Goal: Task Accomplishment & Management: Manage account settings

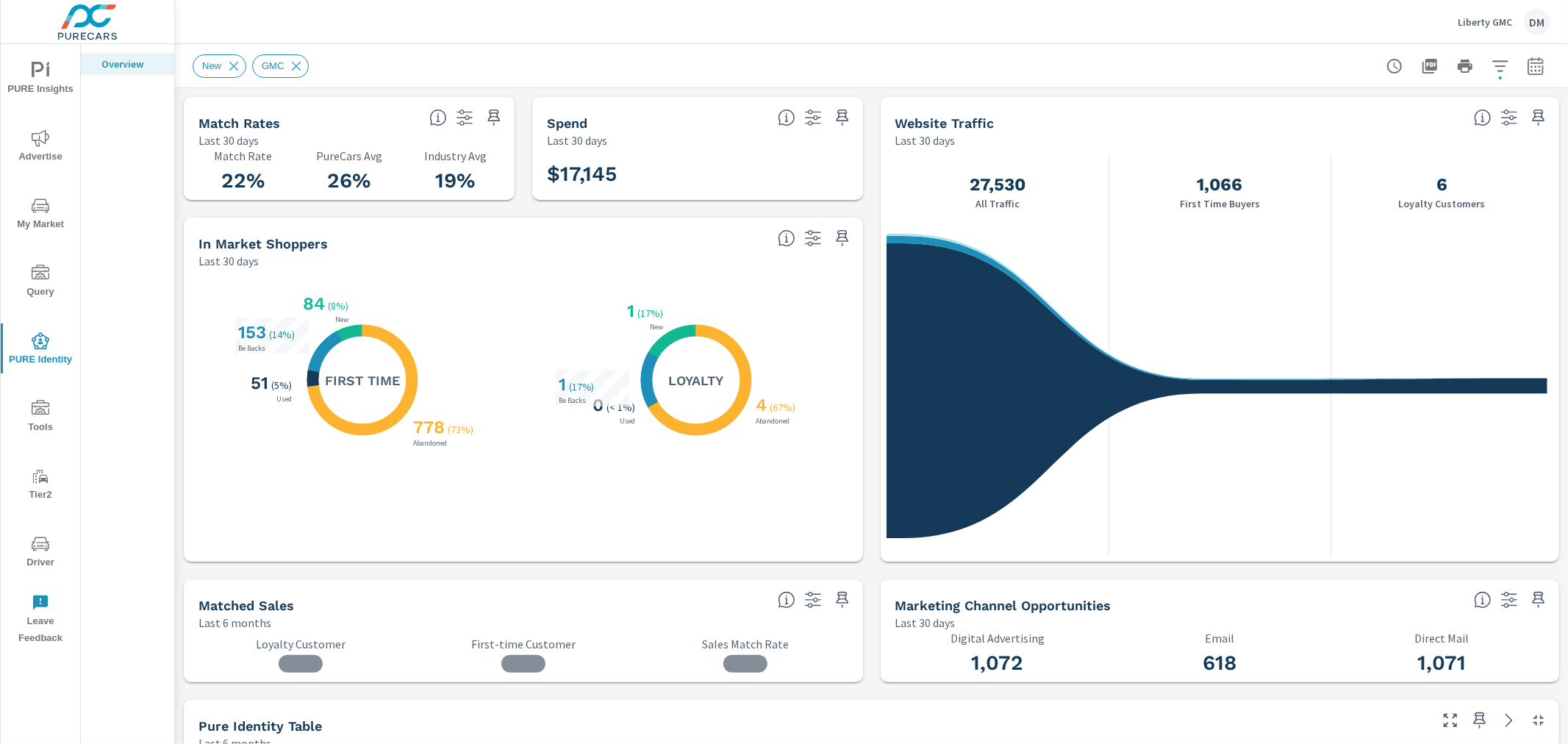
click at [40, 415] on icon "nav menu" at bounding box center [40, 408] width 18 height 18
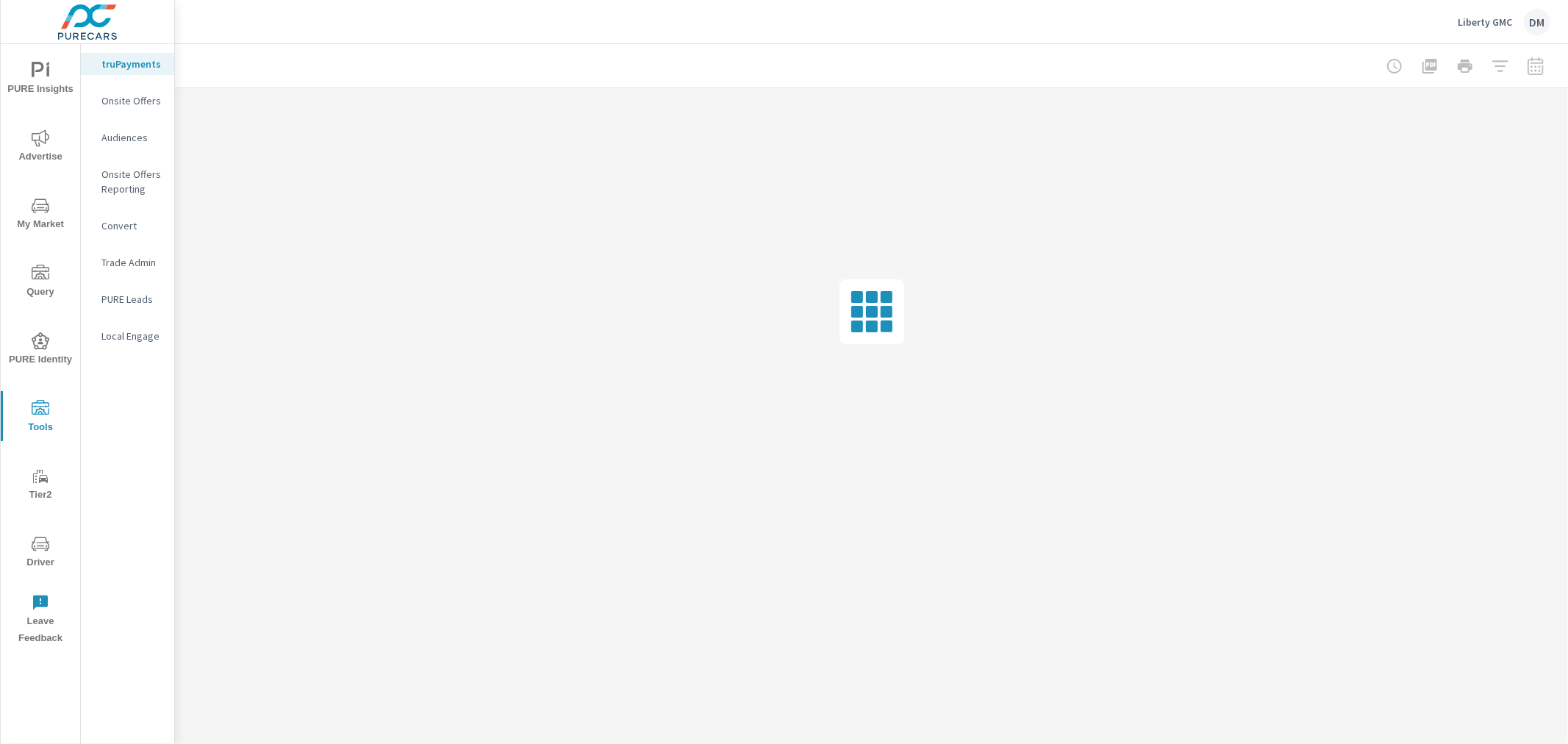
click at [131, 133] on p "Audiences" at bounding box center [132, 137] width 61 height 14
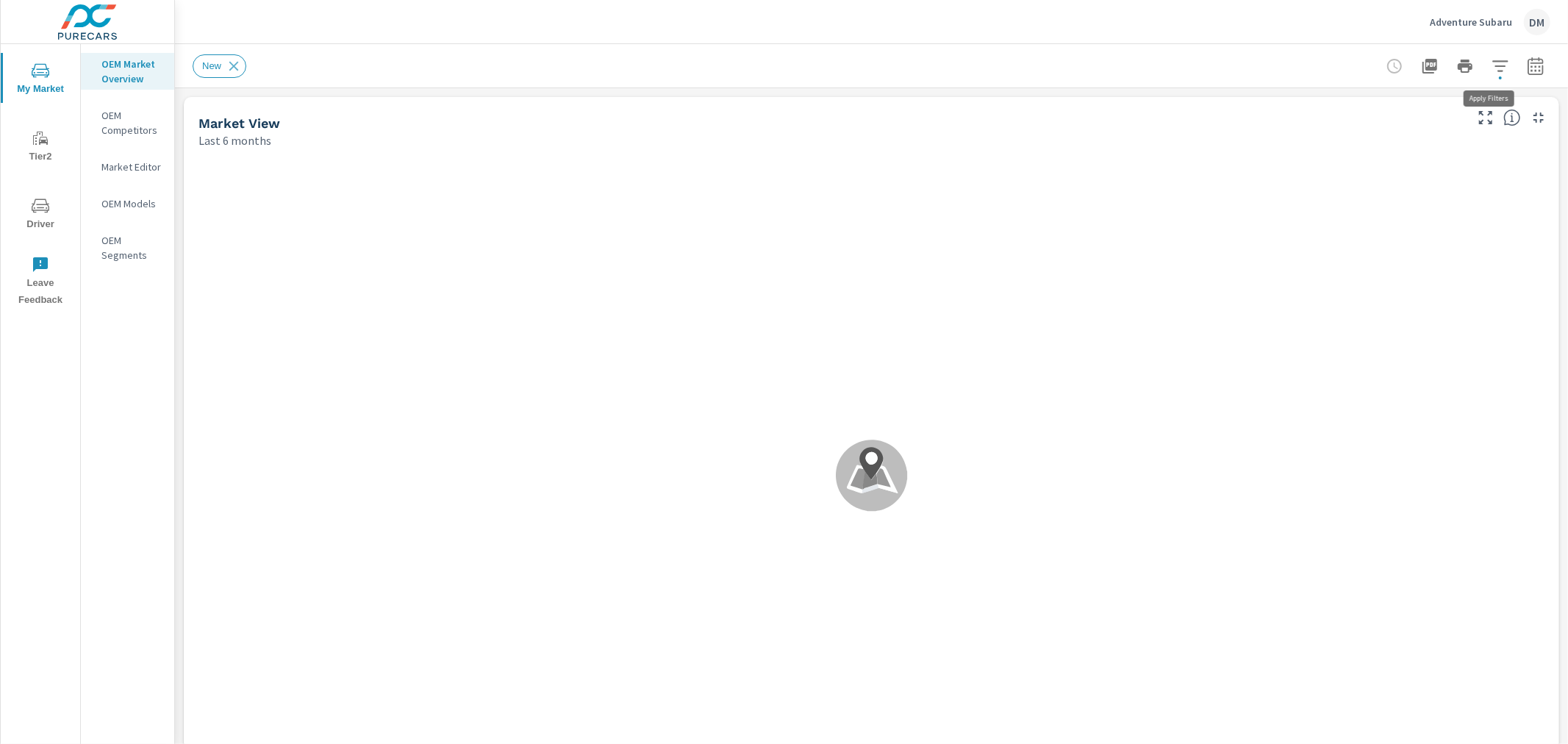
click at [1492, 59] on icon "button" at bounding box center [1500, 66] width 18 height 18
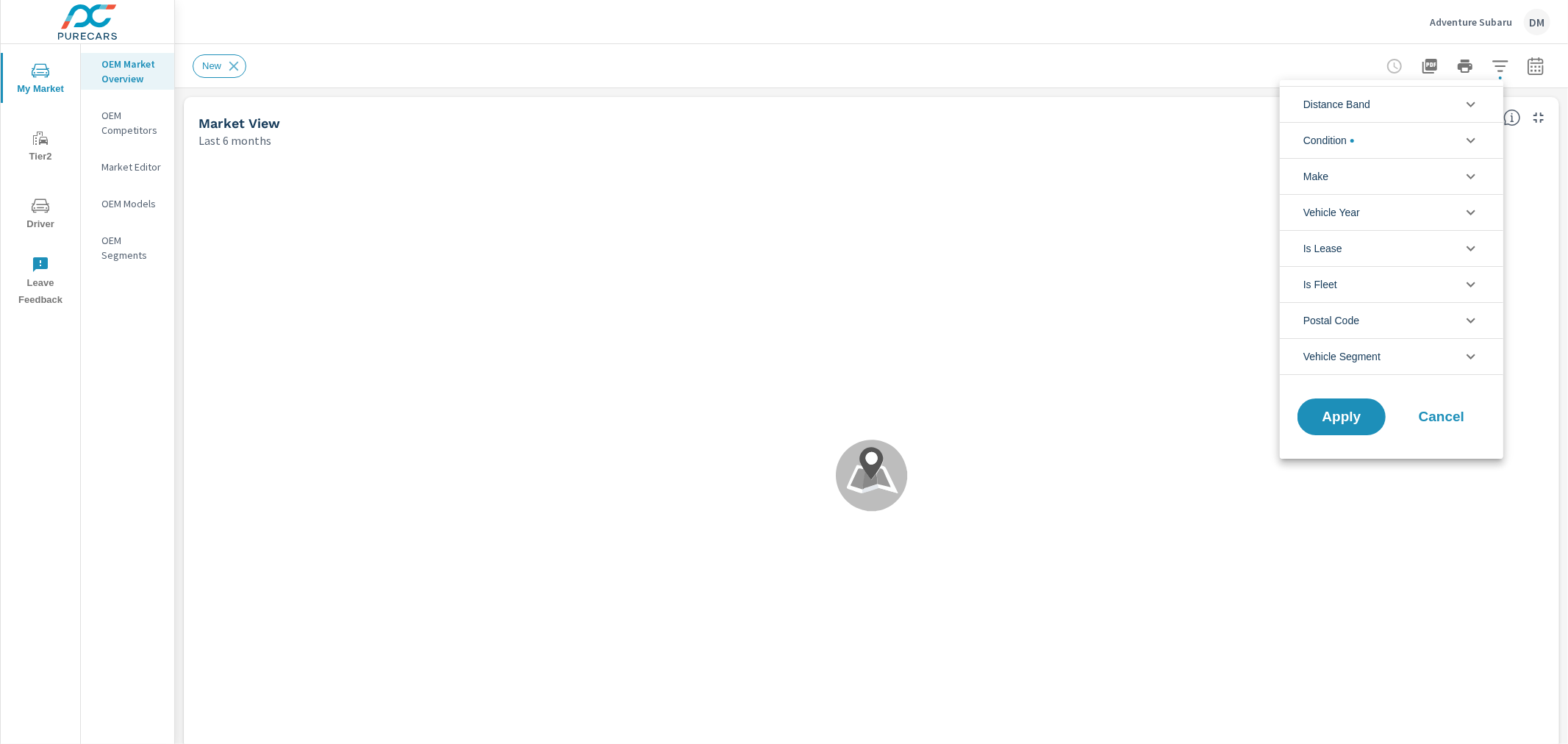
click at [1467, 103] on icon "filter options" at bounding box center [1471, 104] width 9 height 5
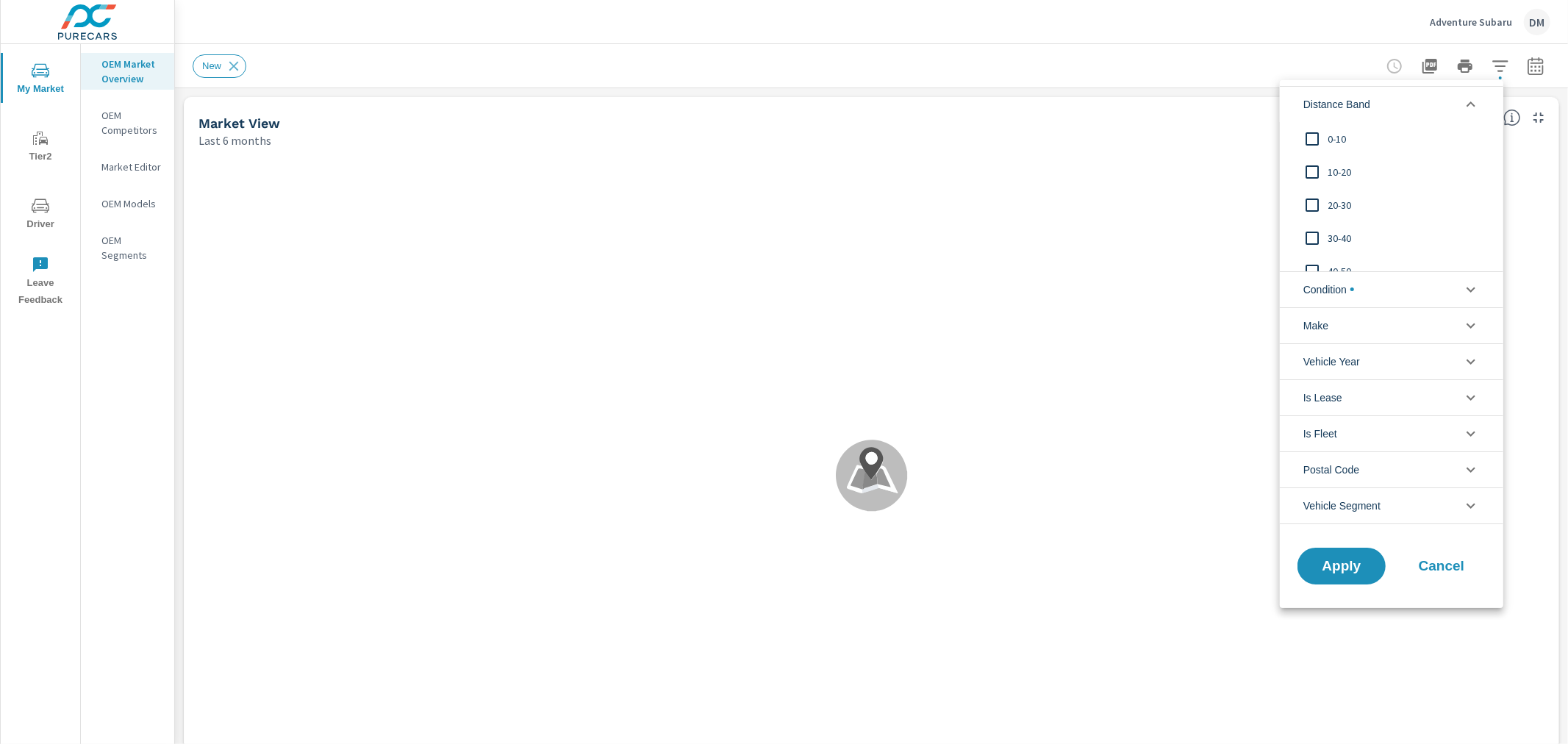
click at [1313, 135] on input "filter options" at bounding box center [1313, 139] width 31 height 30
click at [1313, 172] on input "filter options" at bounding box center [1313, 172] width 31 height 30
click at [1311, 204] on input "filter options" at bounding box center [1313, 205] width 31 height 30
click at [1317, 296] on span "Condition" at bounding box center [1329, 290] width 51 height 35
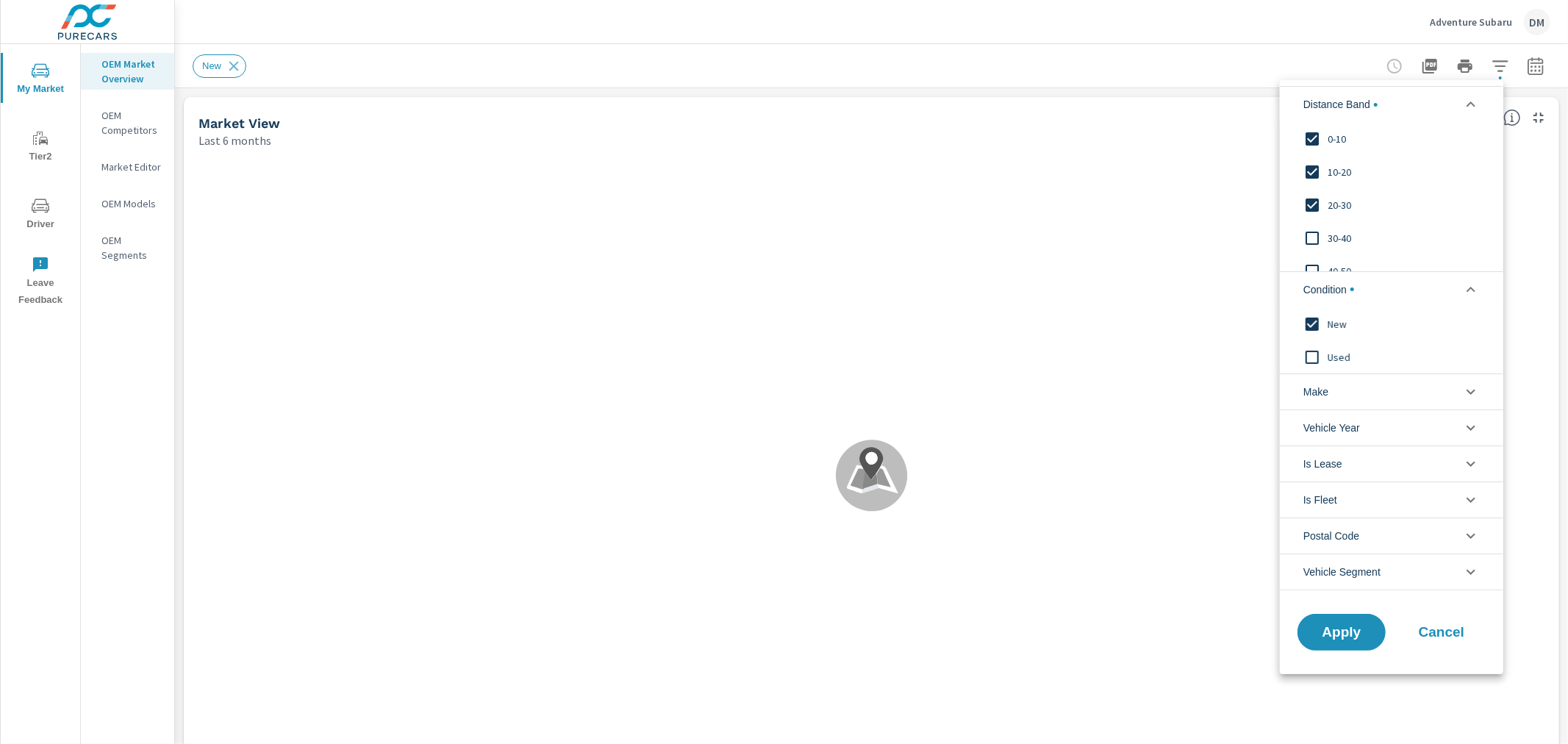
click at [1313, 393] on span "Make" at bounding box center [1316, 392] width 25 height 35
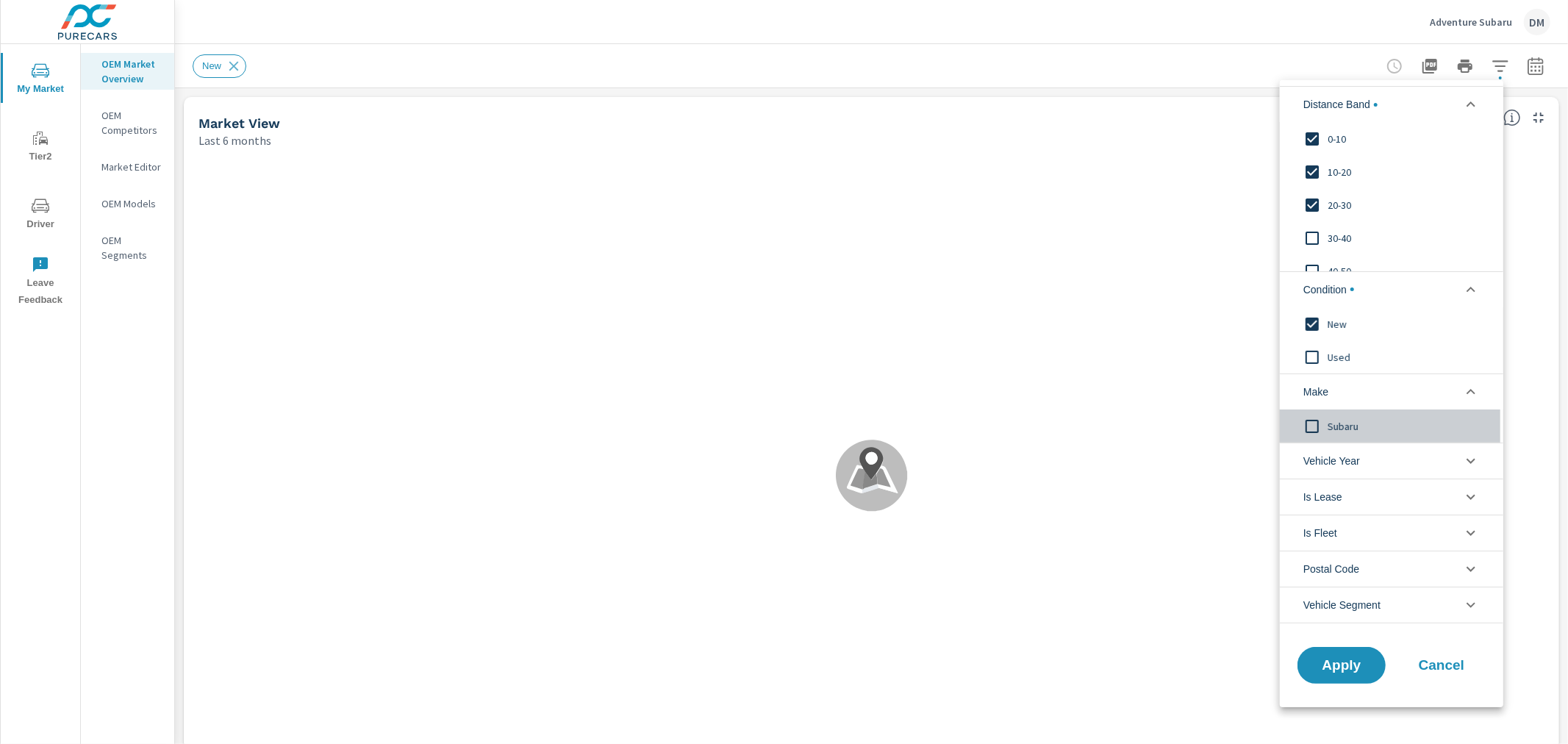
click at [1312, 422] on input "filter options" at bounding box center [1313, 425] width 31 height 30
click at [1347, 659] on span "Apply" at bounding box center [1341, 665] width 60 height 14
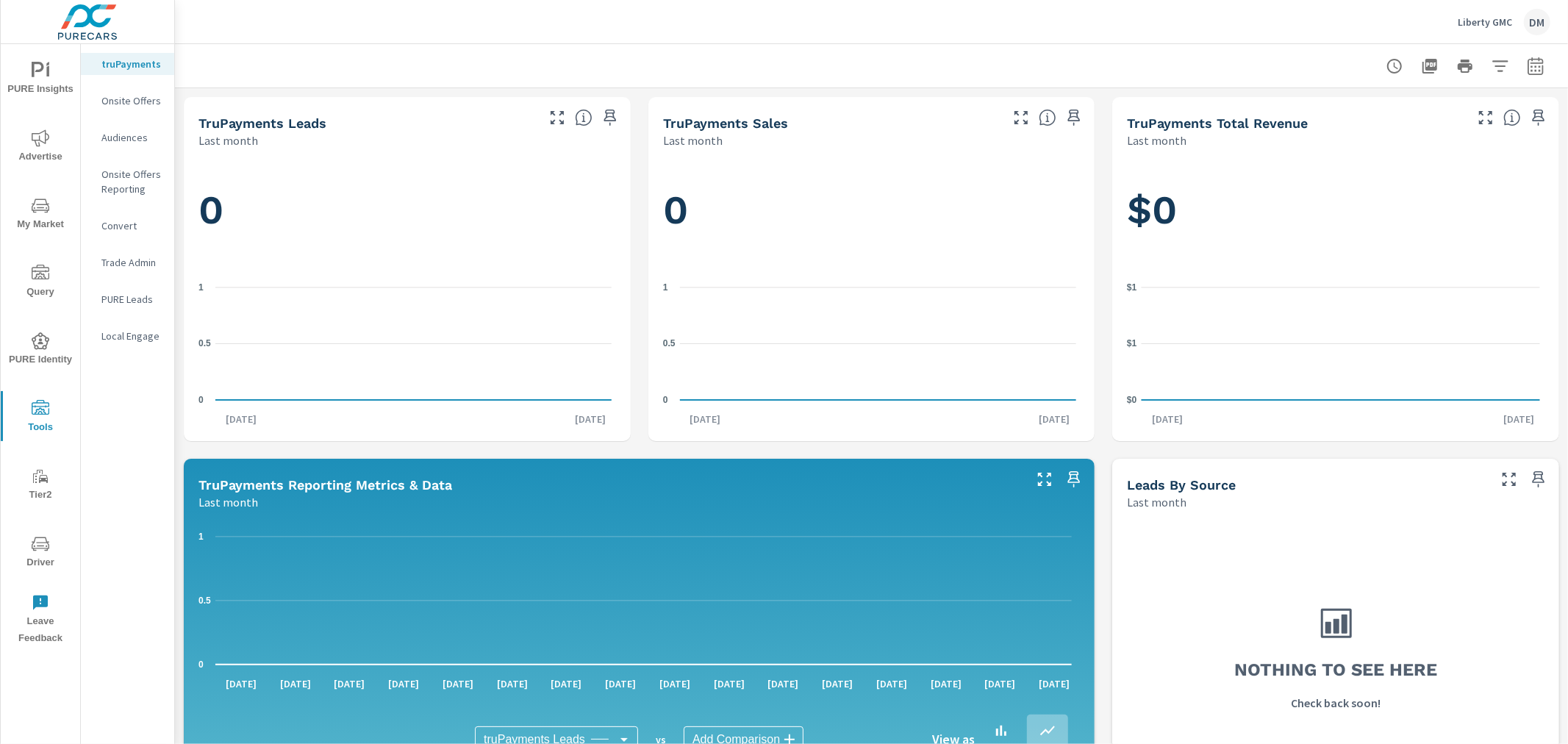
click at [1473, 17] on p "Liberty GMC" at bounding box center [1485, 21] width 54 height 13
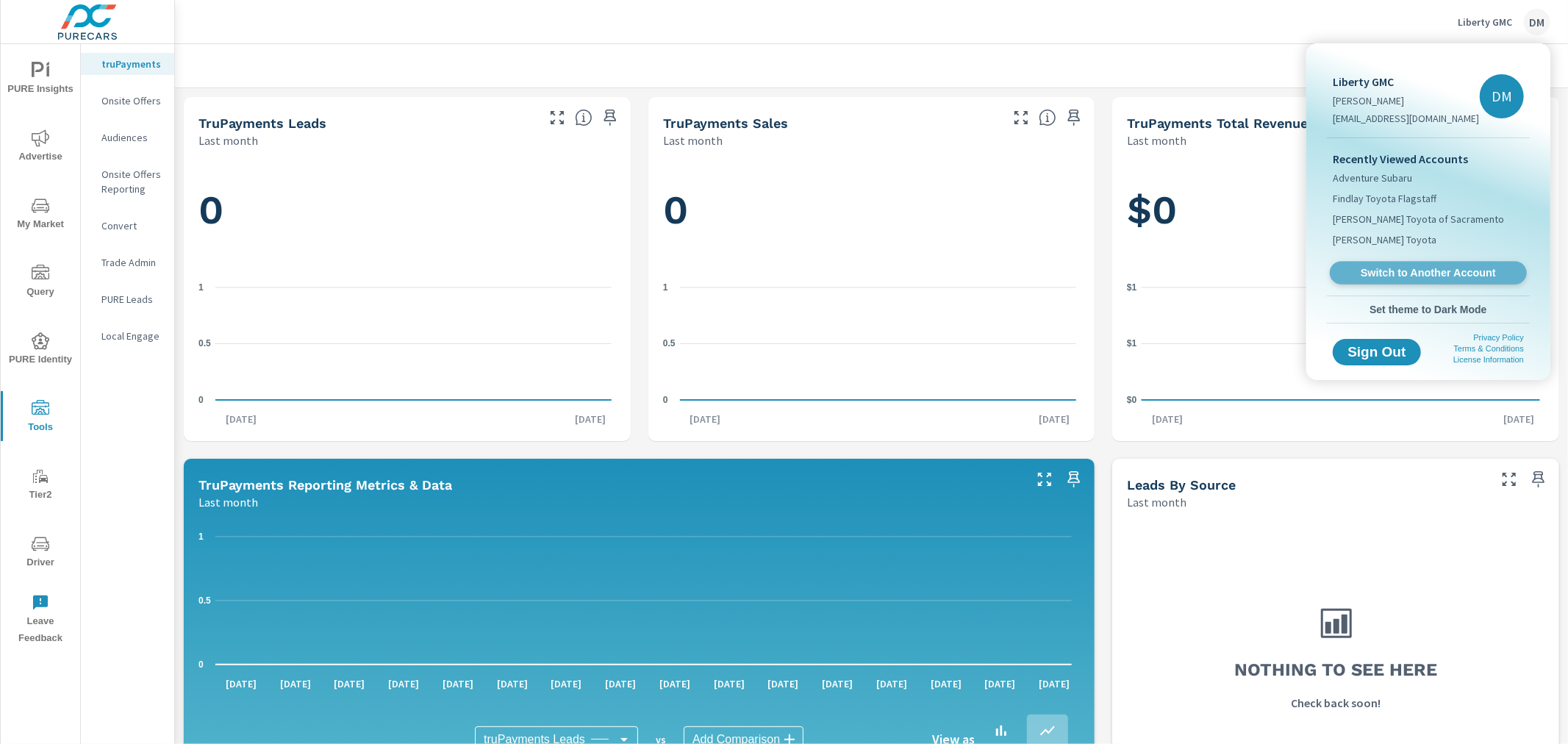
click at [1424, 266] on span "Switch to Another Account" at bounding box center [1428, 273] width 180 height 14
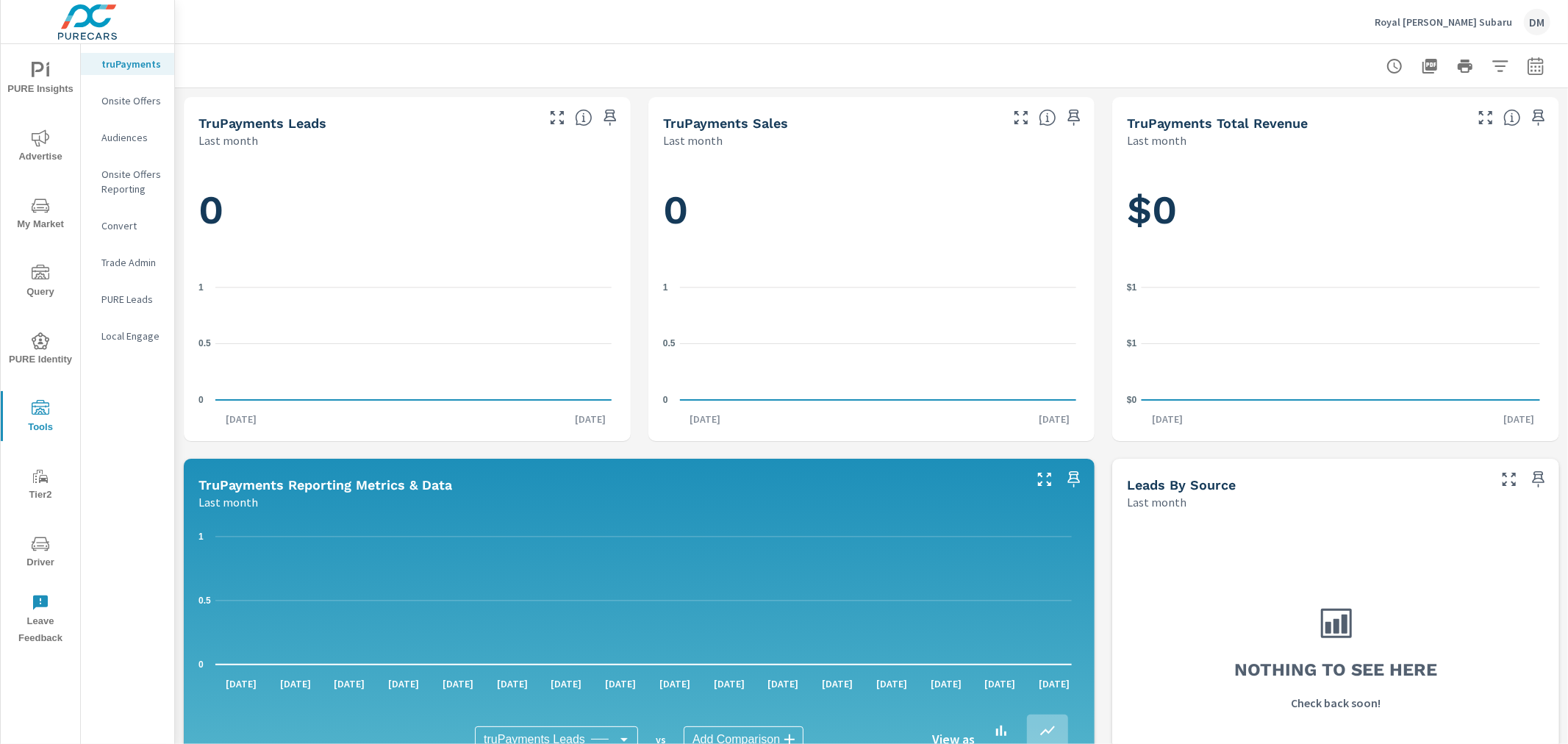
click at [32, 73] on icon "nav menu" at bounding box center [37, 69] width 12 height 15
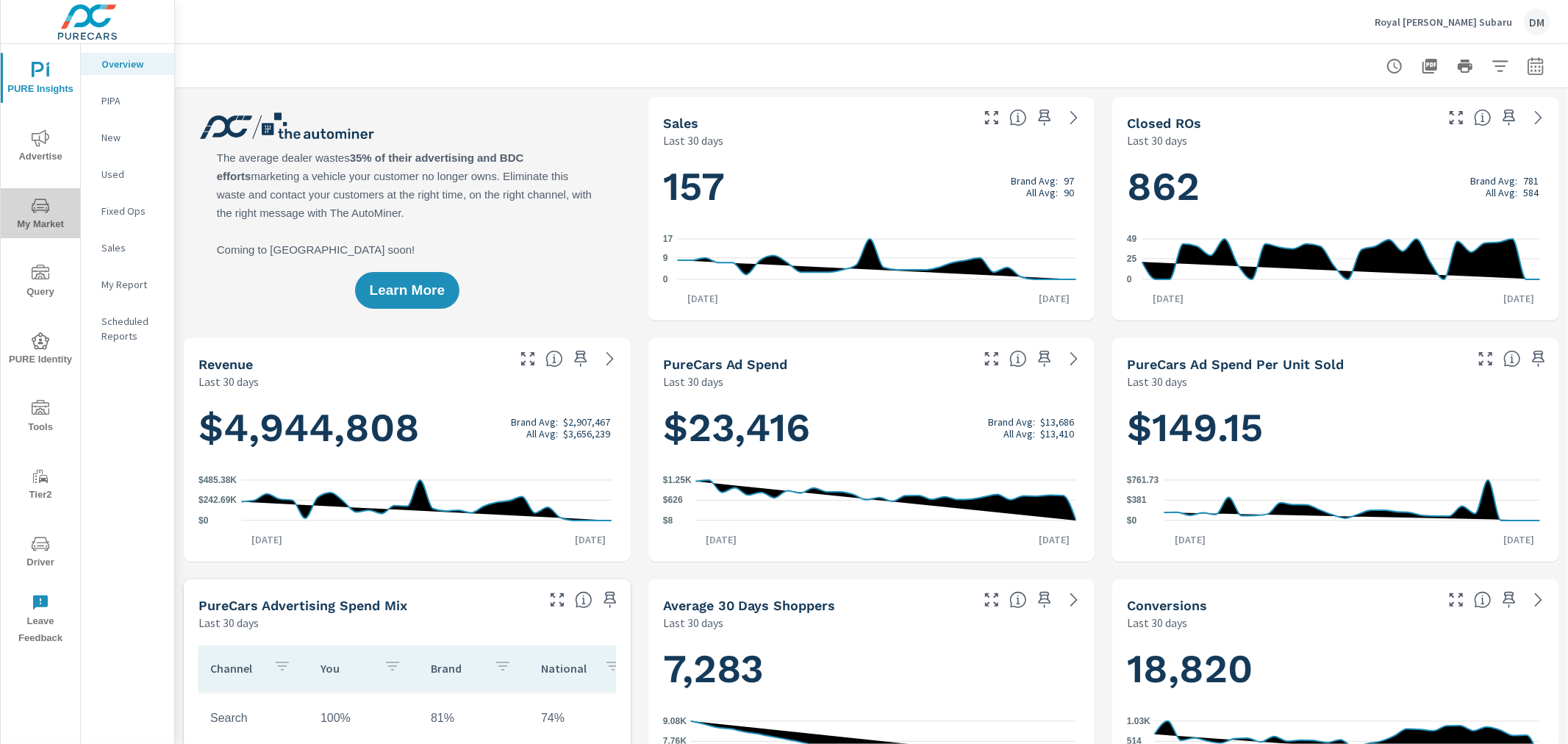
click at [49, 214] on span "My Market" at bounding box center [40, 214] width 71 height 36
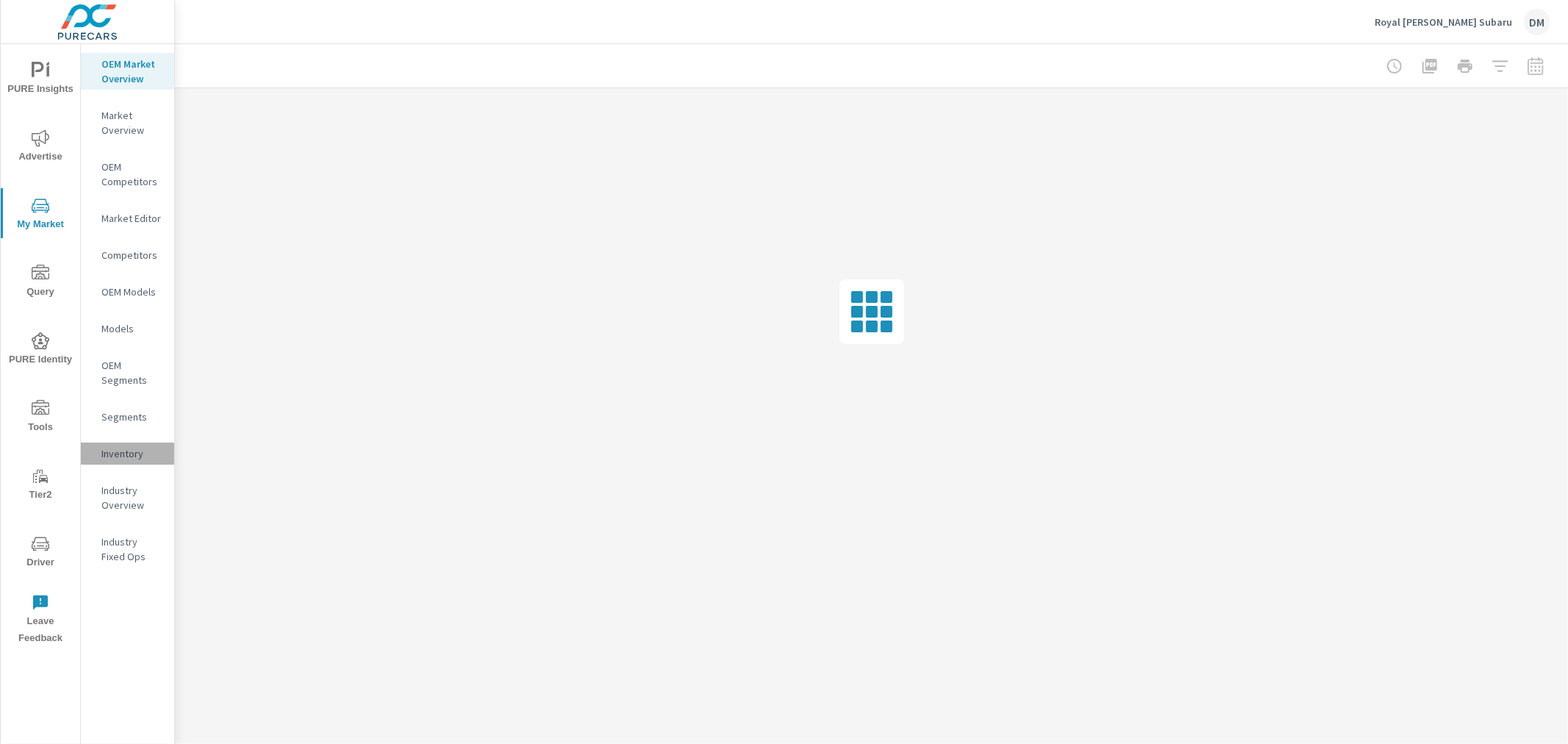
click at [129, 447] on p "Inventory" at bounding box center [132, 453] width 61 height 14
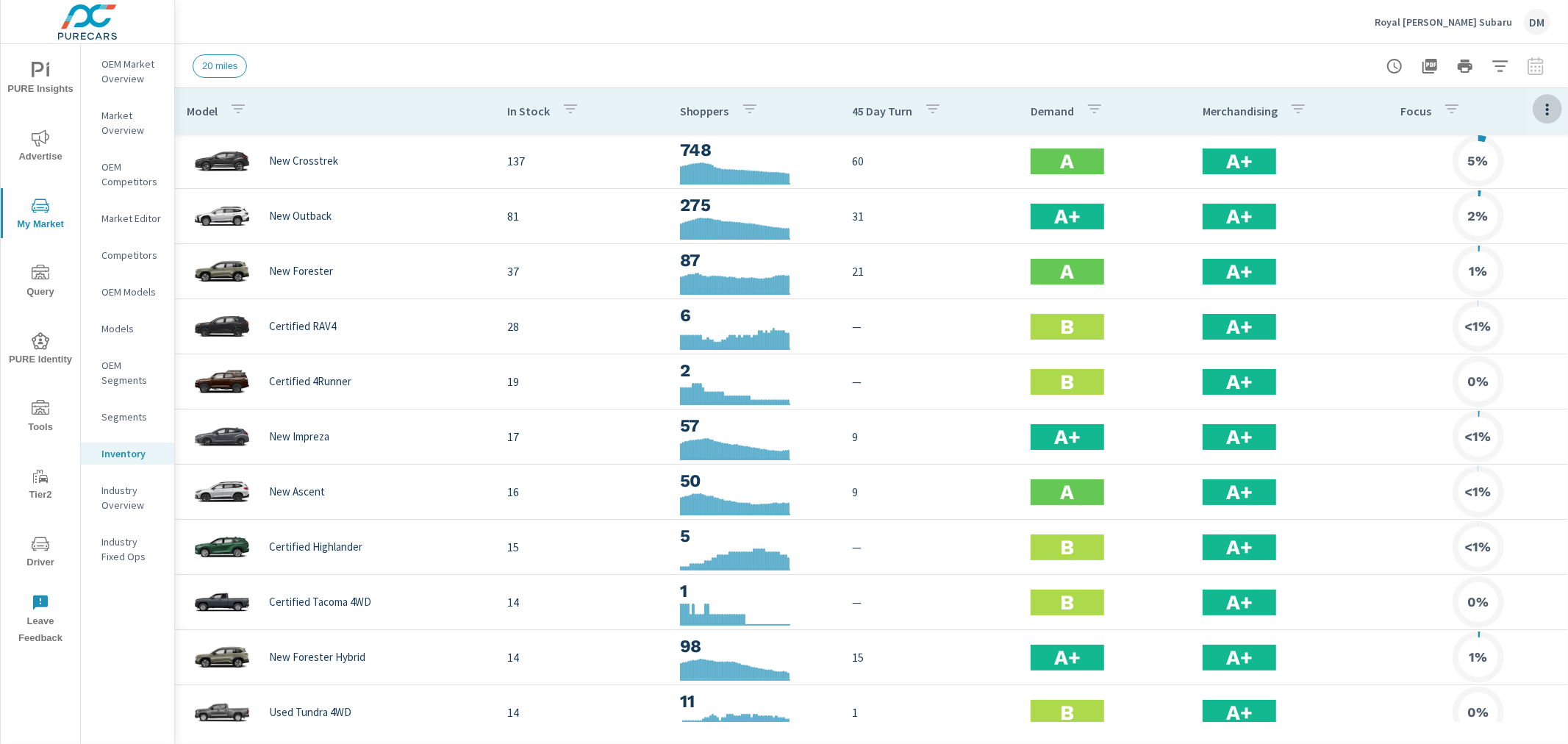
click at [1539, 109] on icon "button" at bounding box center [1547, 109] width 18 height 18
click at [1512, 348] on span "Customize columns..." at bounding box center [1499, 341] width 92 height 14
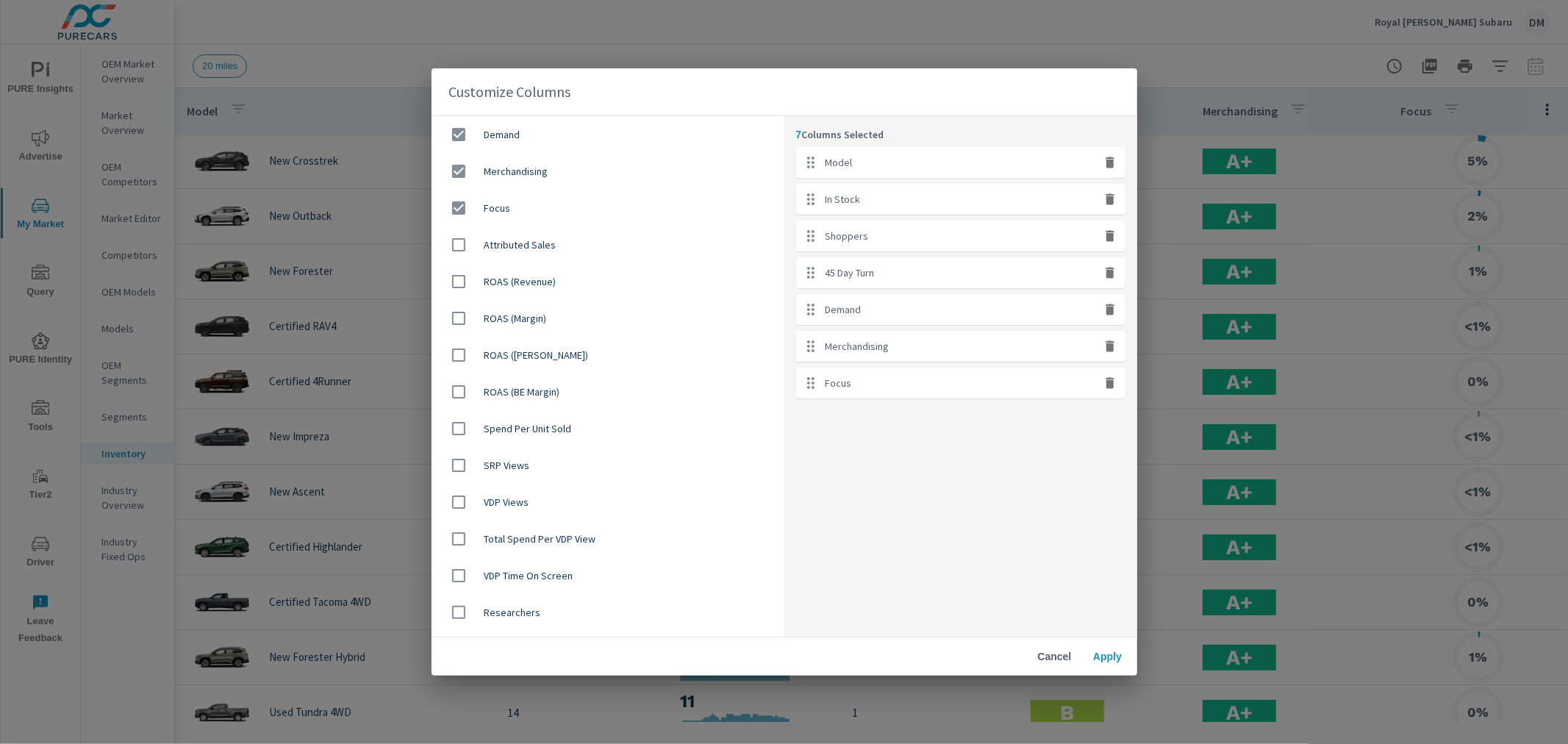
scroll to position [816, 0]
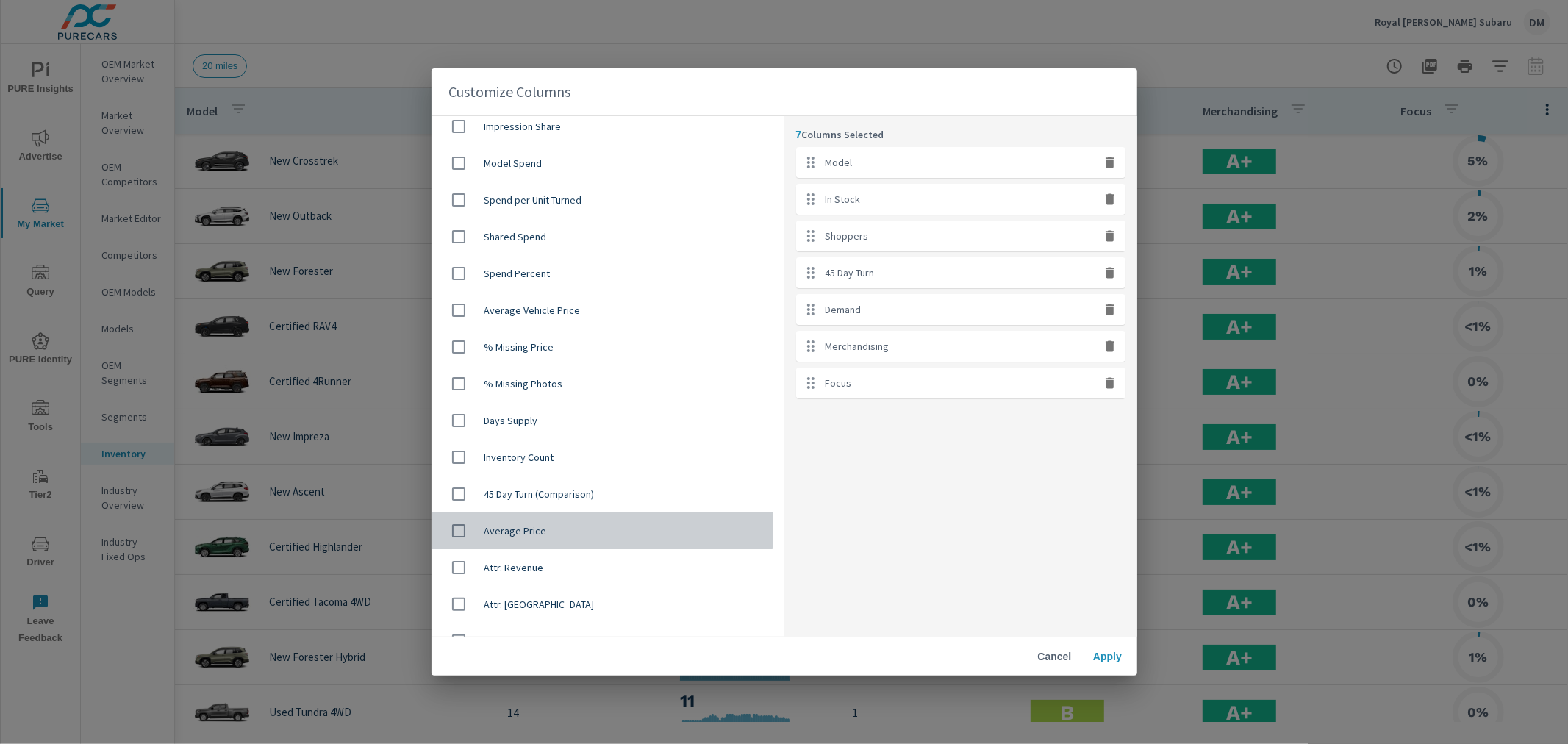
click at [461, 527] on input "checkbox" at bounding box center [458, 531] width 31 height 30
checkbox input "true"
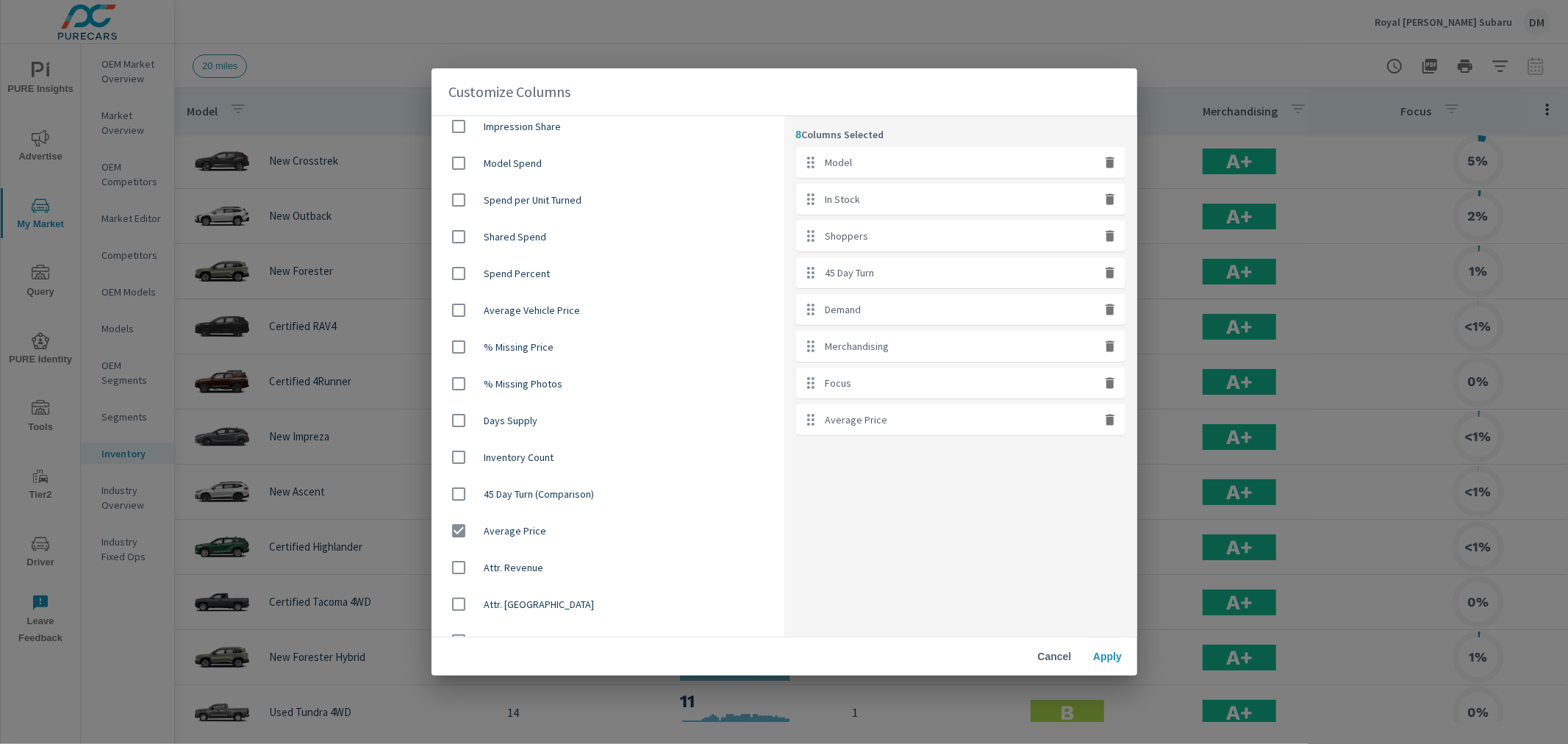
click at [1122, 659] on span "Apply" at bounding box center [1108, 656] width 35 height 13
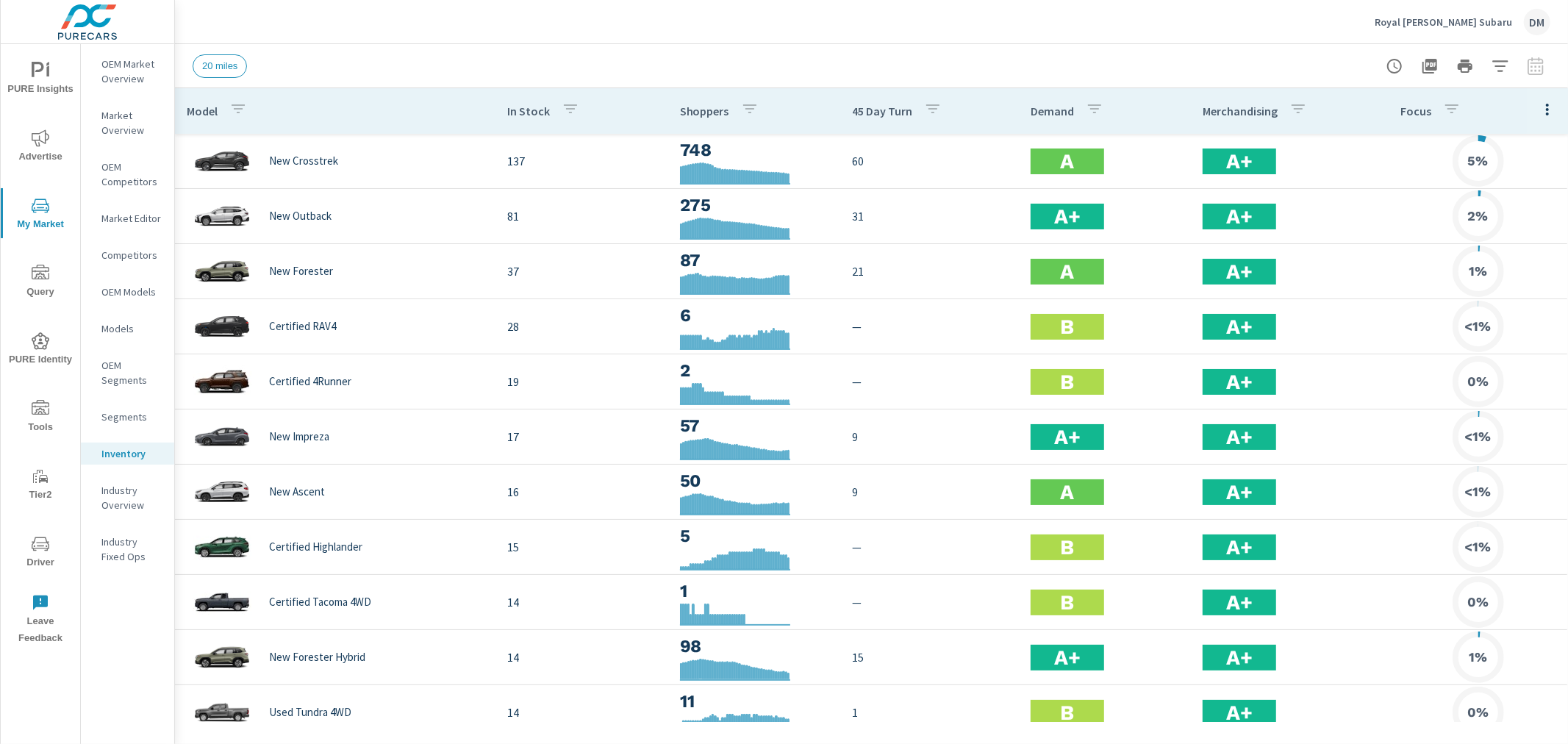
click at [42, 145] on icon "nav menu" at bounding box center [40, 138] width 18 height 18
